Goal: Information Seeking & Learning: Learn about a topic

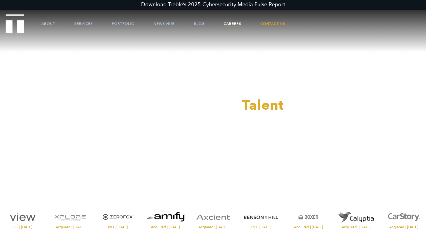
click at [235, 24] on link "Careers" at bounding box center [232, 24] width 18 height 18
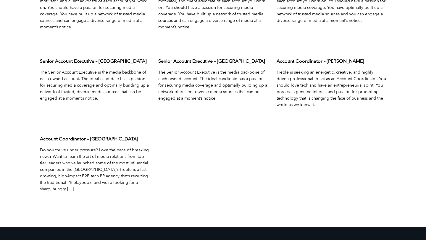
scroll to position [1927, 0]
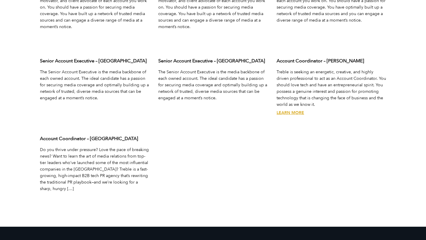
click at [291, 110] on div "Account Coordinator – Austin Treble is seeking an energetic, creative, and high…" at bounding box center [331, 92] width 118 height 78
click at [290, 115] on link "Learn More" at bounding box center [289, 113] width 27 height 6
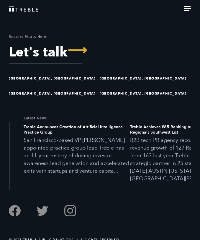
scroll to position [1027, 0]
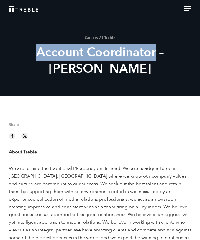
drag, startPoint x: 17, startPoint y: 60, endPoint x: 136, endPoint y: 58, distance: 118.9
click at [136, 58] on h2 "Account Coordinator – [PERSON_NAME]" at bounding box center [100, 60] width 192 height 33
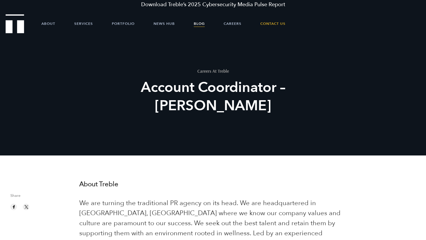
click at [204, 24] on link "Blog" at bounding box center [199, 24] width 11 height 18
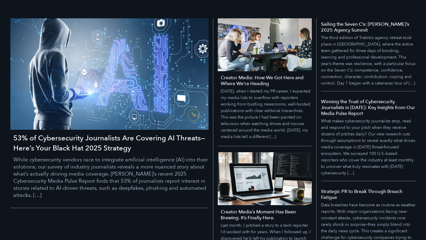
scroll to position [148, 0]
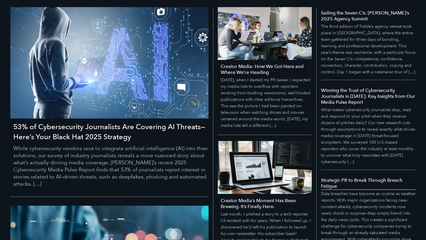
click at [355, 184] on h5 "Strategic PR to Break Through Breach Fatigue" at bounding box center [368, 183] width 95 height 12
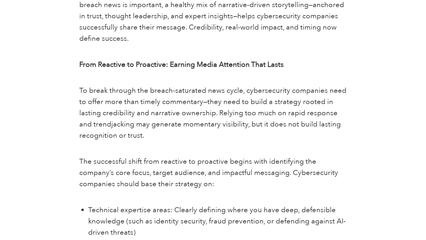
scroll to position [613, 0]
